Goal: Task Accomplishment & Management: Manage account settings

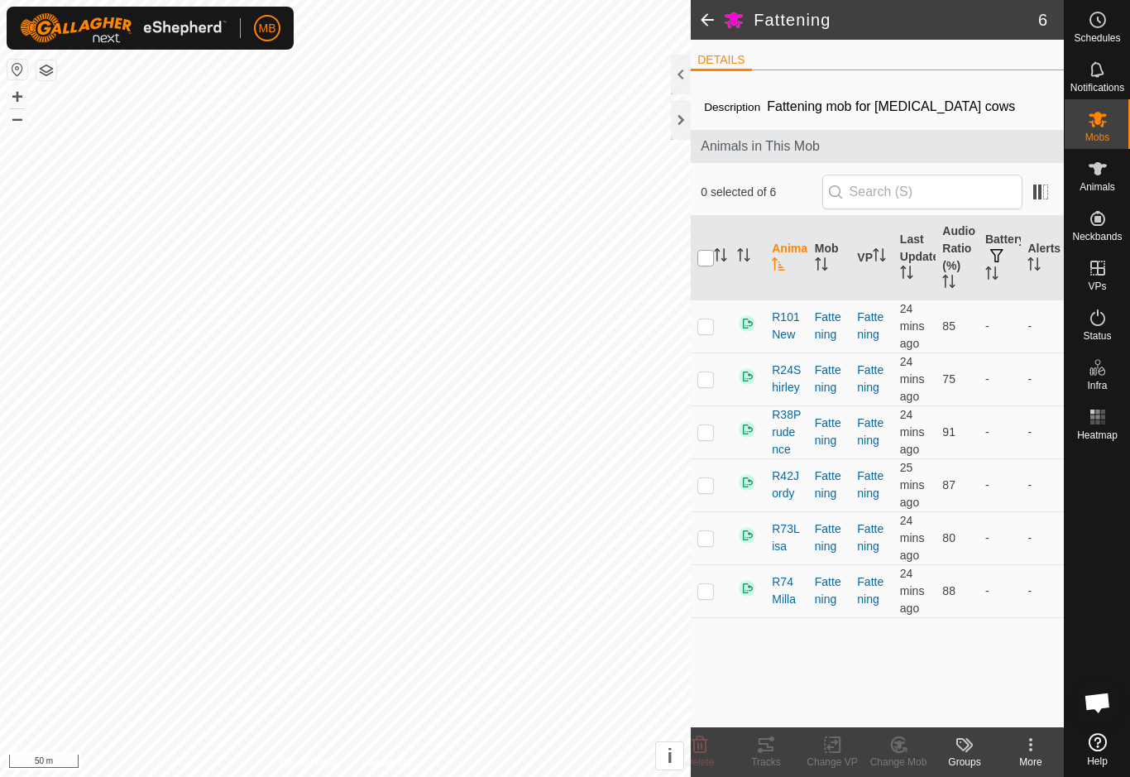
click at [709, 266] on input "checkbox" at bounding box center [705, 258] width 17 height 17
checkbox input "true"
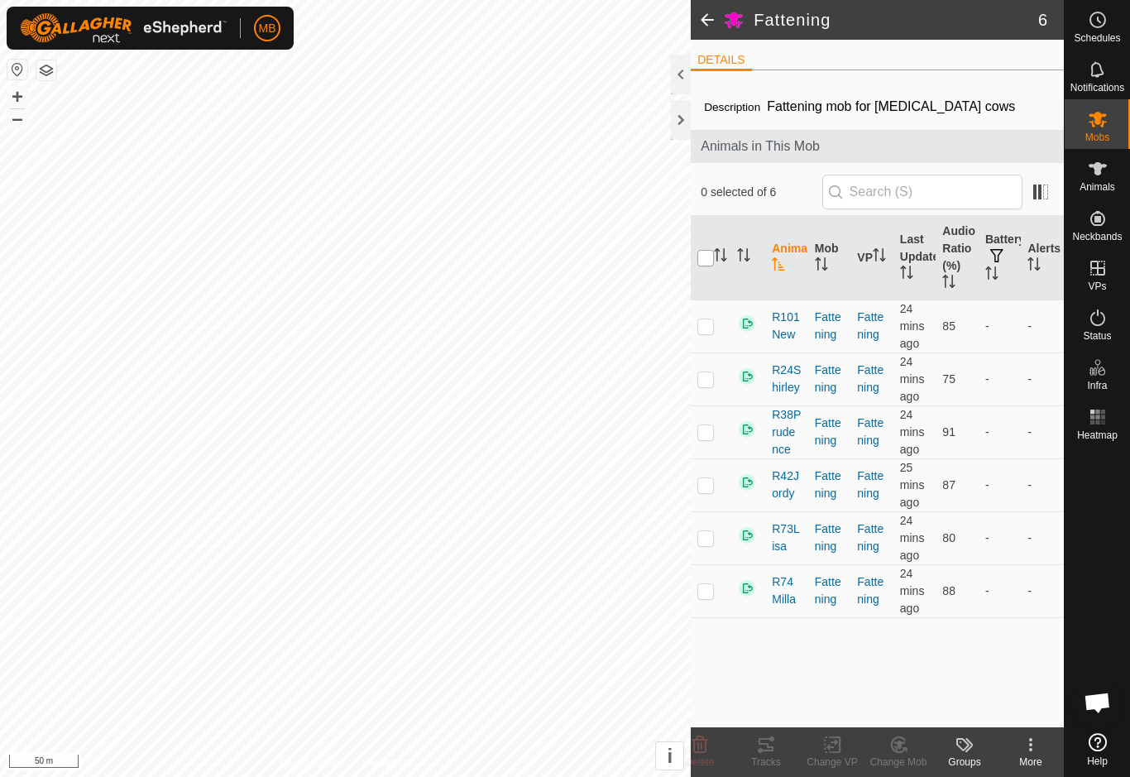
checkbox input "true"
click at [777, 753] on tracks-svg-icon at bounding box center [766, 745] width 66 height 20
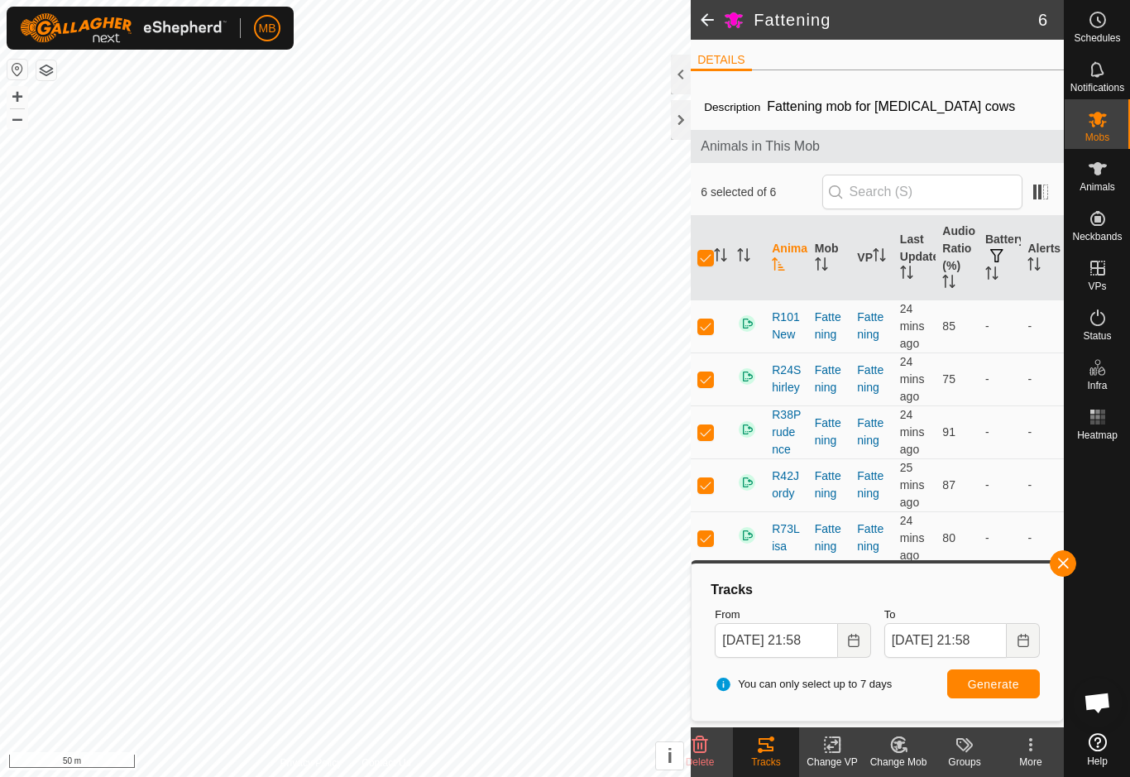
click at [698, 269] on th at bounding box center [711, 258] width 40 height 84
click at [711, 256] on input "checkbox" at bounding box center [705, 258] width 17 height 17
checkbox input "false"
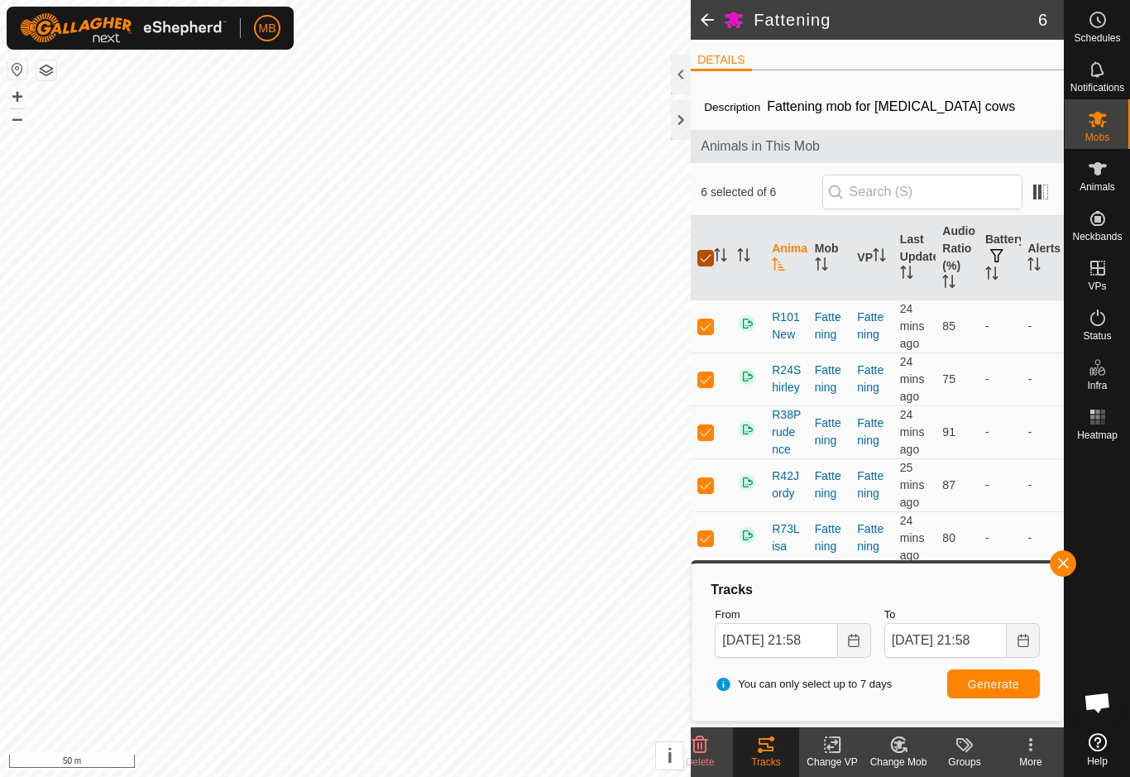
checkbox input "false"
click at [1066, 557] on span "button" at bounding box center [1062, 563] width 13 height 13
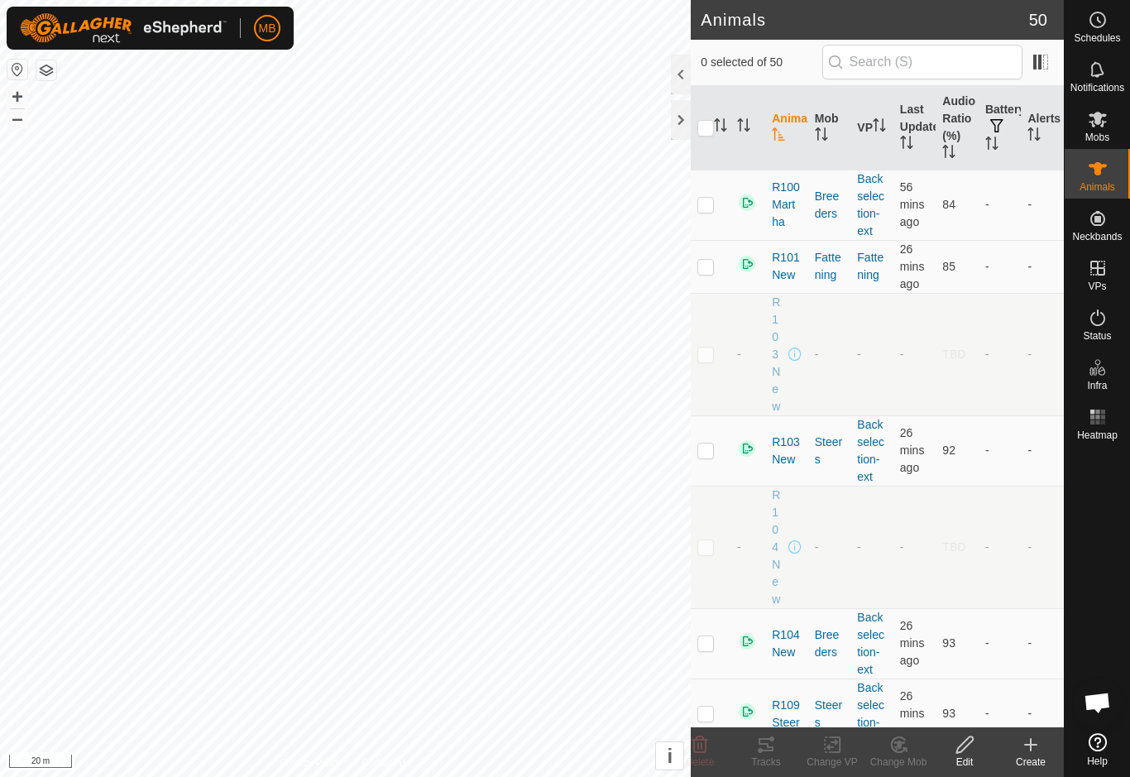
checkbox input "true"
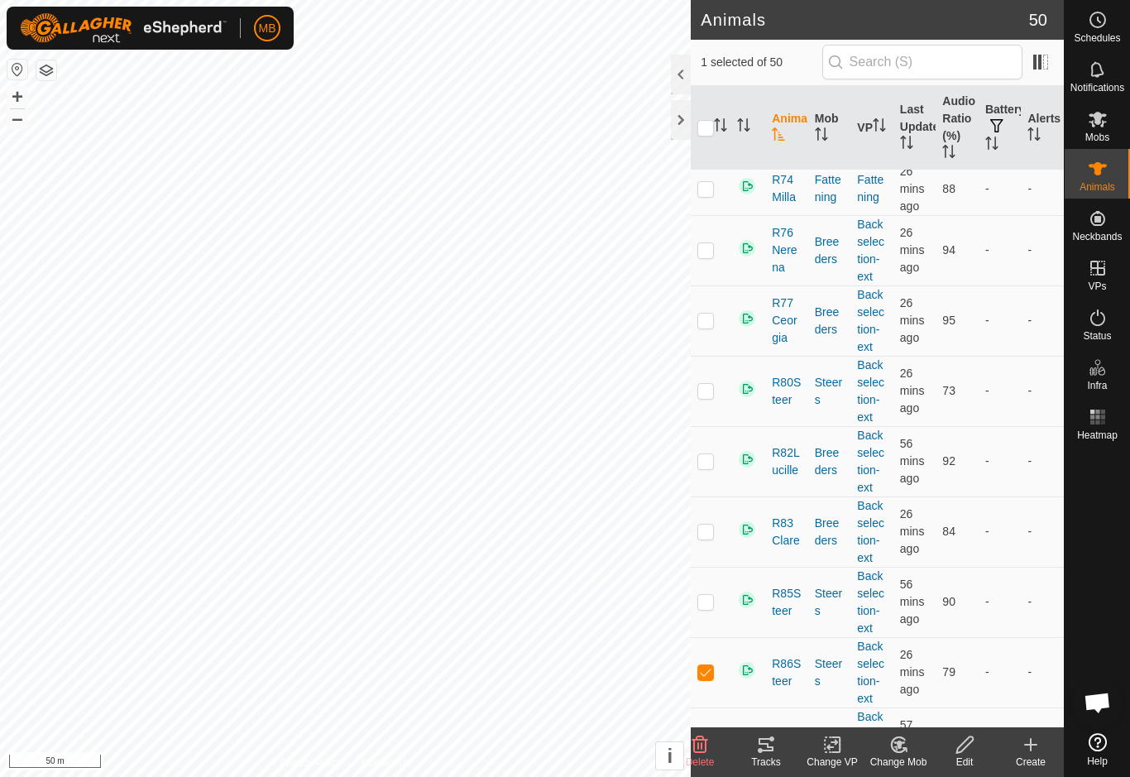
scroll to position [2396, 0]
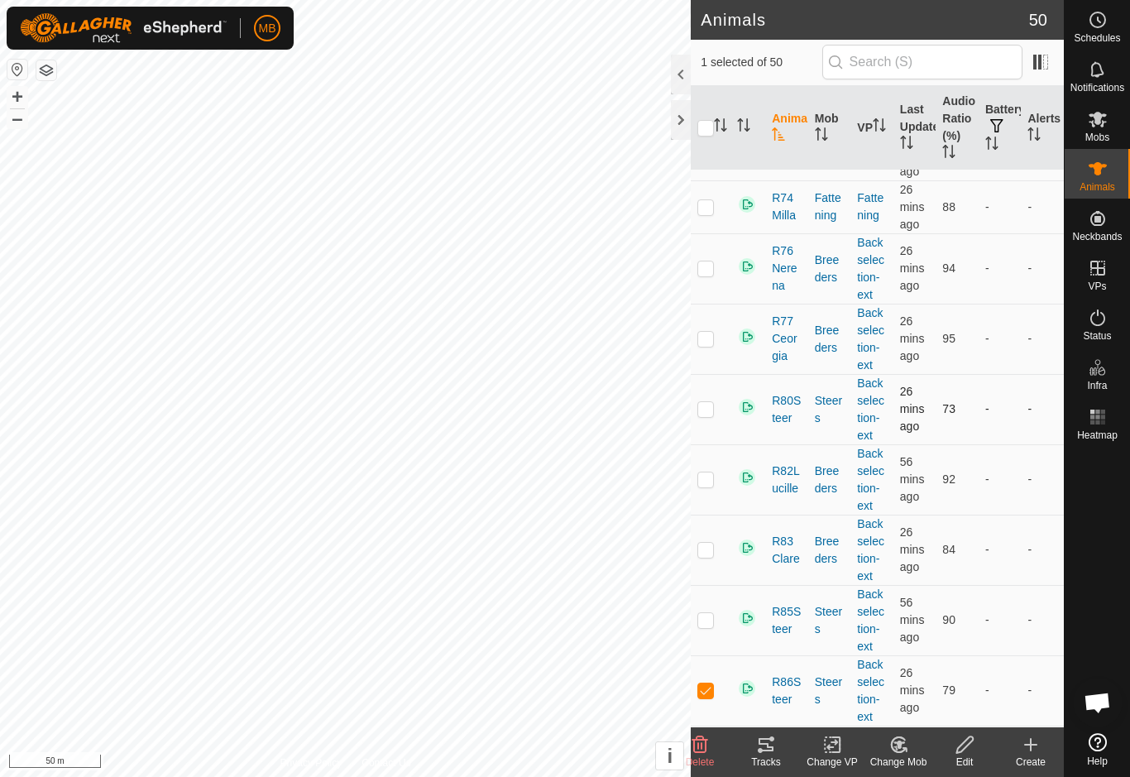
click at [716, 410] on td at bounding box center [711, 409] width 40 height 70
checkbox input "true"
click at [708, 701] on td at bounding box center [711, 690] width 40 height 70
checkbox input "false"
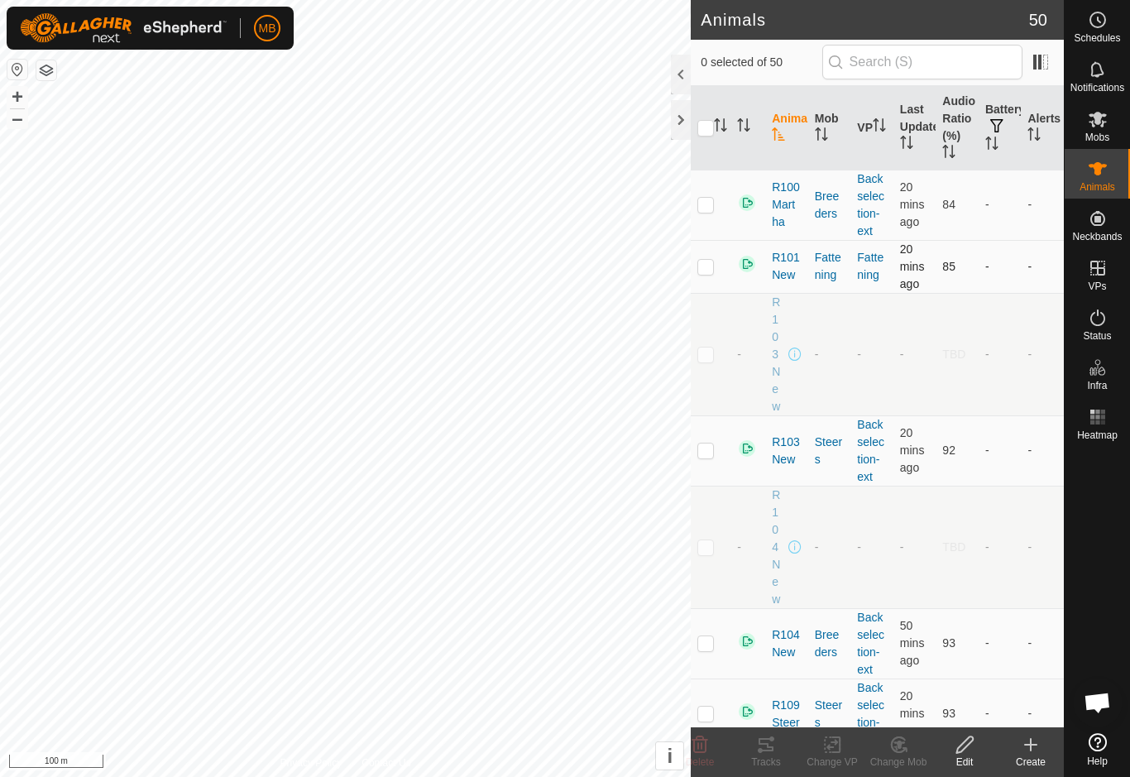
click at [718, 268] on td at bounding box center [711, 266] width 40 height 53
click at [767, 745] on icon at bounding box center [766, 744] width 15 height 13
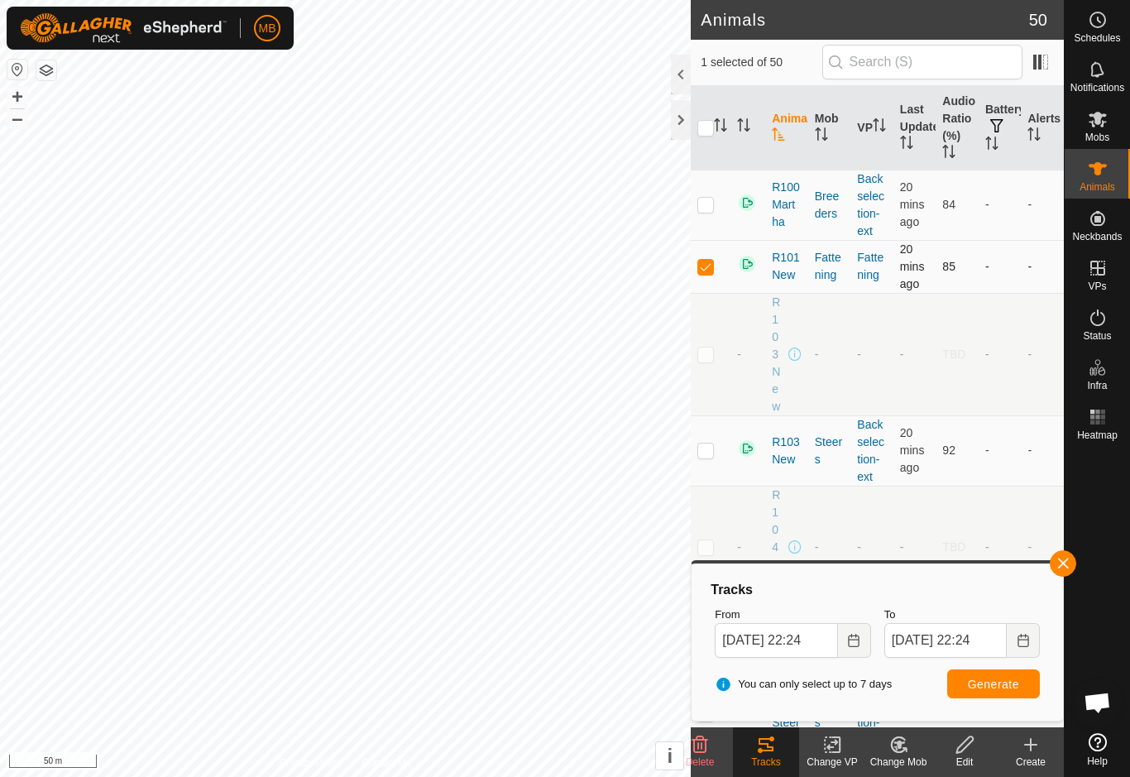
click at [701, 274] on td at bounding box center [711, 266] width 40 height 53
checkbox input "false"
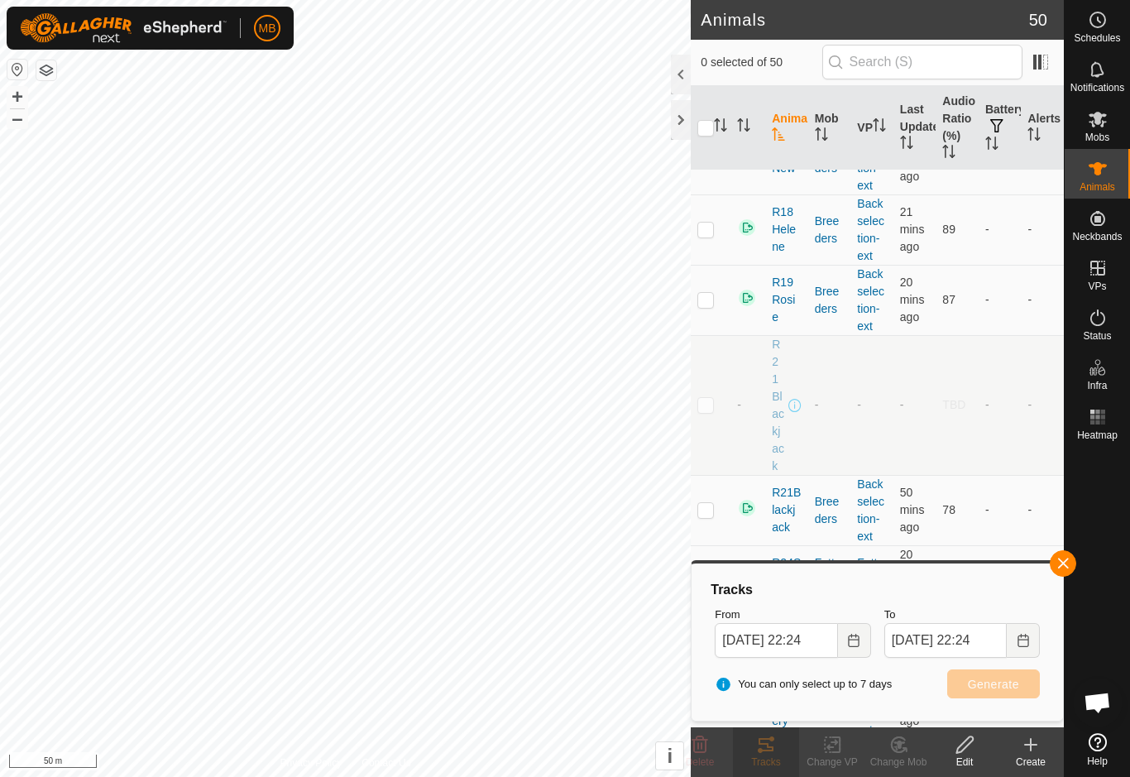
scroll to position [626, 0]
click at [1110, 123] on es-mob-svg-icon at bounding box center [1098, 119] width 30 height 26
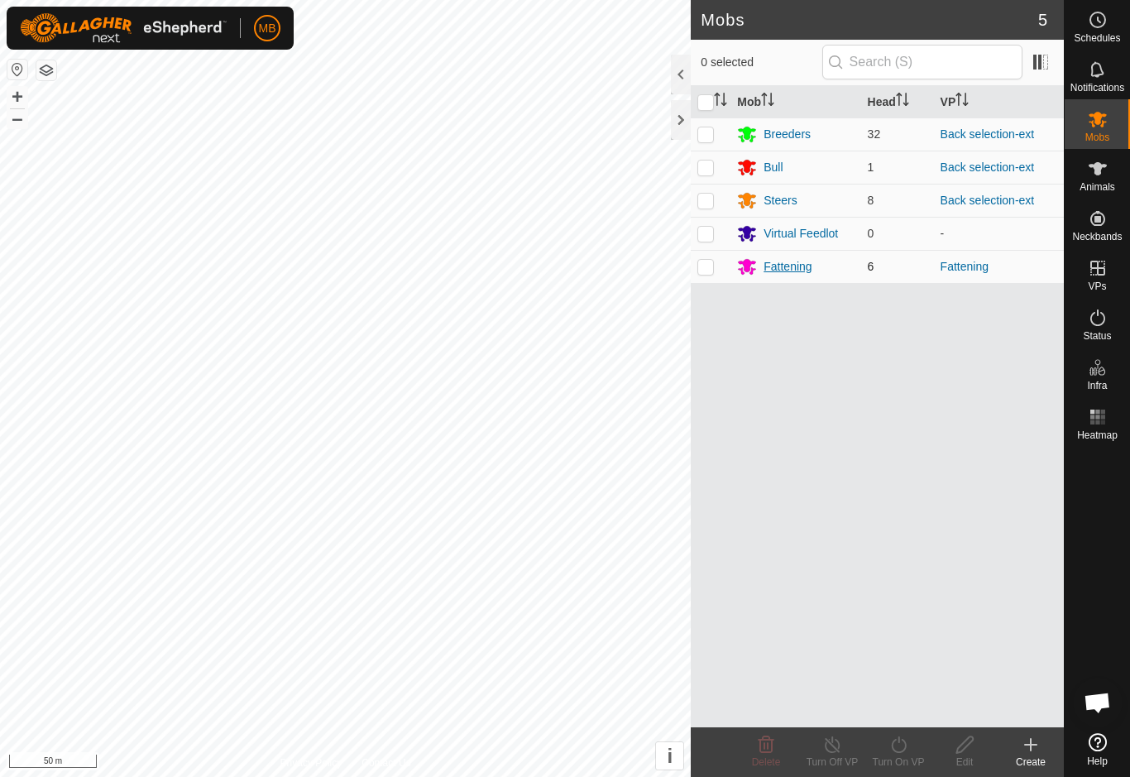
click at [802, 264] on div "Fattening" at bounding box center [787, 266] width 48 height 17
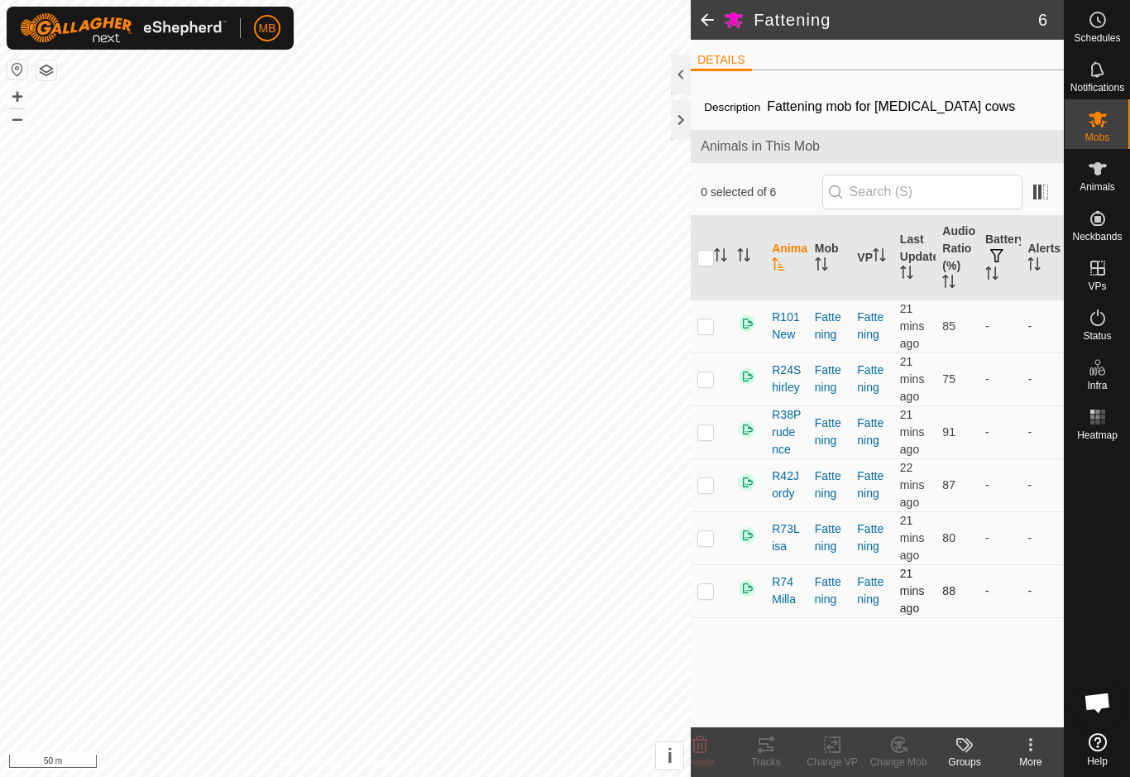
click at [718, 596] on td at bounding box center [711, 590] width 40 height 53
checkbox input "true"
click at [770, 750] on icon at bounding box center [766, 744] width 15 height 13
